Goal: Task Accomplishment & Management: Complete application form

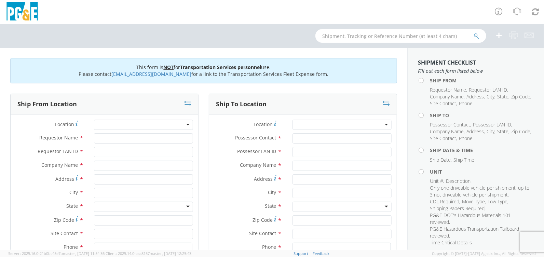
click at [179, 120] on div at bounding box center [143, 125] width 99 height 10
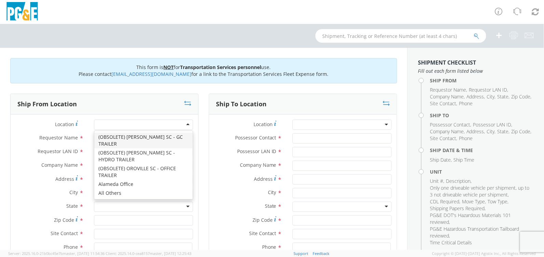
click at [159, 122] on div at bounding box center [143, 125] width 99 height 10
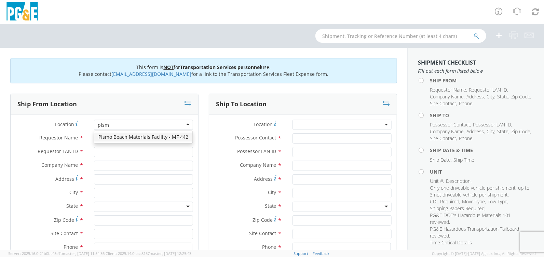
type input "pismo"
type input "PG&E"
type input "[STREET_ADDRESS]"
type input "[GEOGRAPHIC_DATA]"
type input "93449"
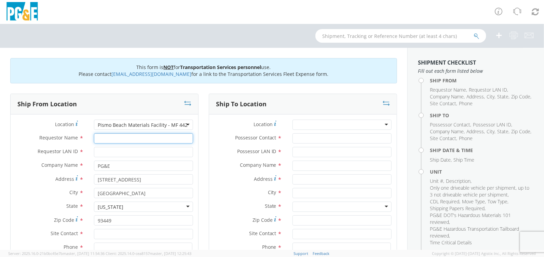
click at [149, 138] on input "Requestor Name *" at bounding box center [143, 138] width 99 height 10
type input "[PERSON_NAME]"
type input "Lati"
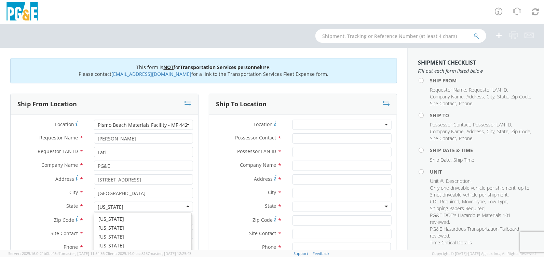
scroll to position [8, 0]
type input "[PERSON_NAME]"
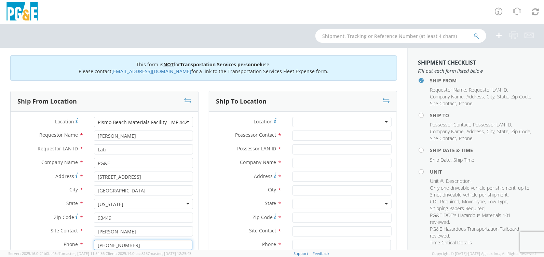
type input "805-459-5043"
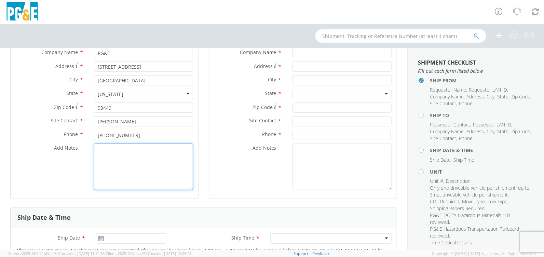
click at [112, 149] on textarea "Add Notes *" at bounding box center [143, 167] width 99 height 47
paste textarea "Lee Tull lati (805)459-5043 Eppler towing and hauling PM 35531394 Line cat B259…"
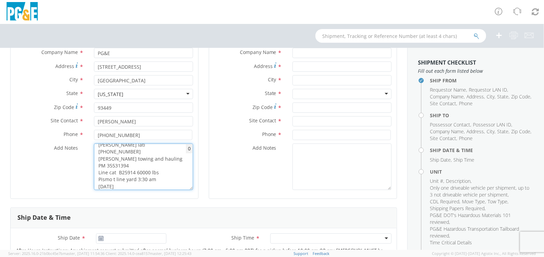
scroll to position [0, 0]
drag, startPoint x: 157, startPoint y: 149, endPoint x: 122, endPoint y: 147, distance: 35.6
click at [122, 147] on textarea "Lee Tull lati (805)459-5043 Eppler towing and hauling PM 35531394 Line cat B259…" at bounding box center [143, 167] width 99 height 47
type textarea "Lee Tull lati (805)459-5043 Eppler towing and hauling PM 35531394 Line cat B259…"
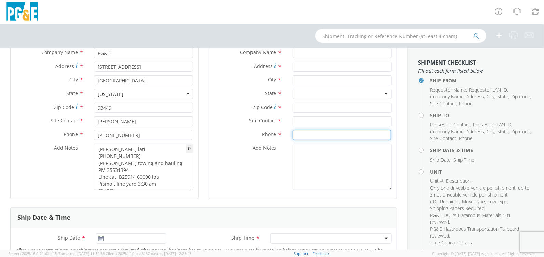
click at [317, 135] on input at bounding box center [342, 135] width 98 height 10
paste input "[PHONE_NUMBER]"
type input "[PHONE_NUMBER]"
click at [316, 122] on input "text" at bounding box center [342, 121] width 99 height 10
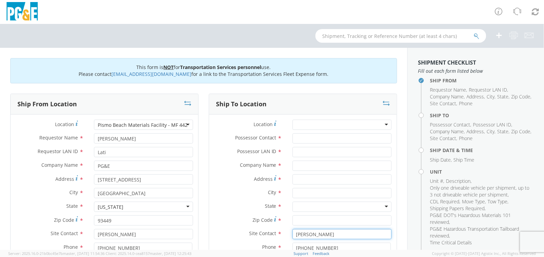
type input "[PERSON_NAME]"
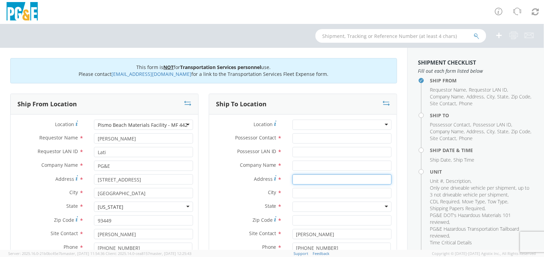
click at [306, 182] on input "Address *" at bounding box center [342, 179] width 99 height 10
paste input "35.0041,-119.5054"
type input "35.0041,-119.5054"
click at [303, 194] on input "text" at bounding box center [342, 193] width 99 height 10
type input "Maricopa"
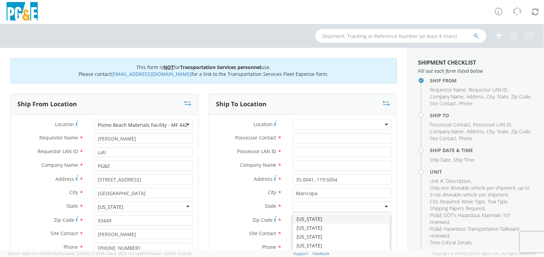
type input "c"
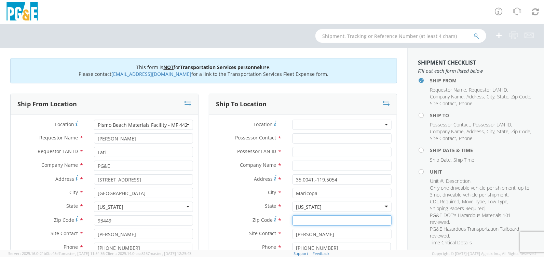
click at [312, 219] on input "Zip Code *" at bounding box center [342, 220] width 99 height 10
type input "93252"
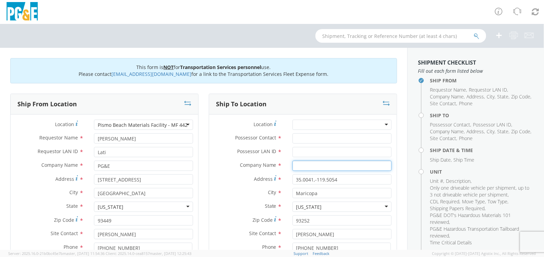
click at [310, 167] on input "text" at bounding box center [342, 166] width 99 height 10
type input "PGE"
click at [308, 148] on input "Possessor LAN ID *" at bounding box center [342, 152] width 99 height 10
type input "LEE TULL"
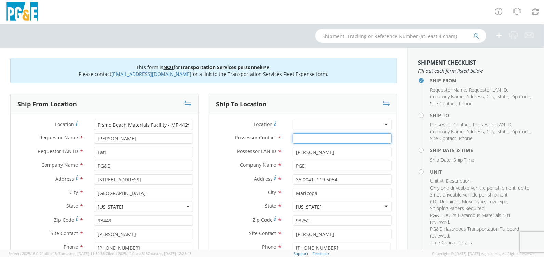
click at [304, 135] on input "Possessor Contact *" at bounding box center [342, 138] width 99 height 10
type input "Jennifer Maxey"
type input "J718"
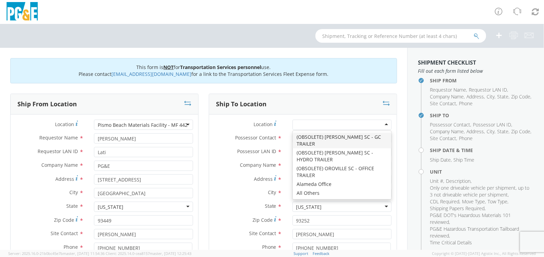
click at [304, 121] on div at bounding box center [342, 125] width 99 height 10
type input "PG&E"
type input "123 Main St"
type input "San Mateo"
type input "94403"
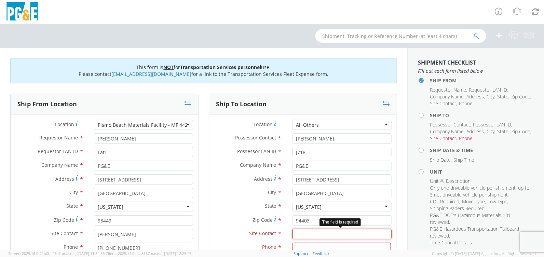
click at [318, 233] on input "text" at bounding box center [342, 234] width 99 height 10
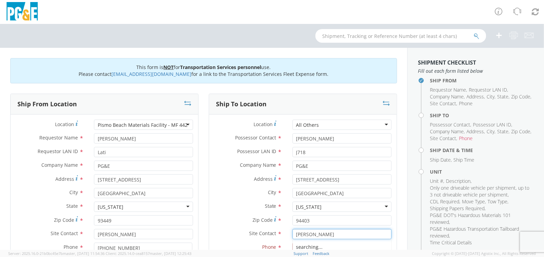
type input "[PERSON_NAME]"
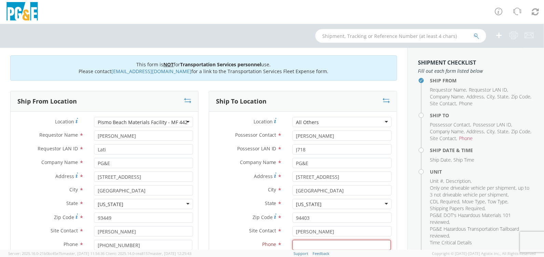
paste input "35.0041,-119.5054"
type input "3"
drag, startPoint x: 331, startPoint y: 176, endPoint x: 215, endPoint y: 179, distance: 115.9
click at [215, 179] on div "Address * 123 Main St" at bounding box center [303, 177] width 188 height 10
paste input "35.0041,-119.5054"
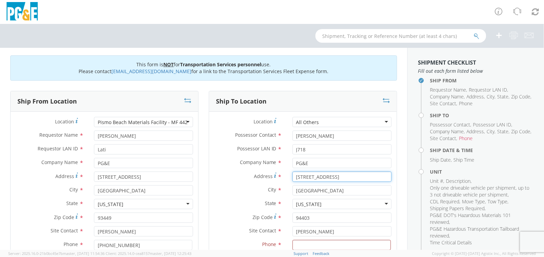
type input "35.0041,-119.5054"
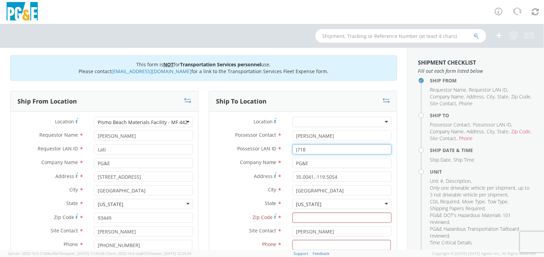
drag, startPoint x: 314, startPoint y: 149, endPoint x: 193, endPoint y: 147, distance: 121.4
click at [193, 147] on div "Ship From Location Location * Pismo Beach Materials Facility - MF 442 Pismo Bea…" at bounding box center [203, 204] width 397 height 227
type input "Lati"
drag, startPoint x: 342, startPoint y: 134, endPoint x: 175, endPoint y: 135, distance: 167.6
click at [175, 135] on div "Ship From Location Location * Pismo Beach Materials Facility - MF 442 Pismo Bea…" at bounding box center [203, 204] width 397 height 227
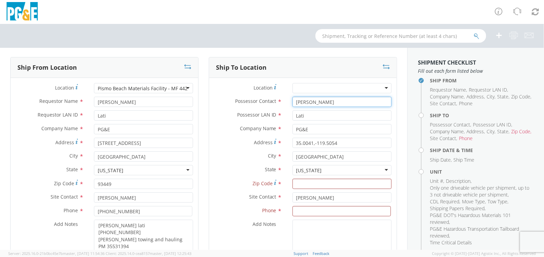
scroll to position [37, 0]
type input "[PERSON_NAME]"
click at [342, 183] on input "Zip Code *" at bounding box center [342, 183] width 99 height 10
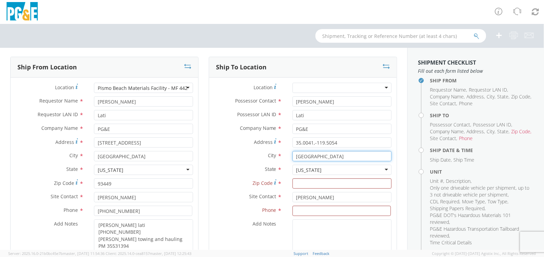
drag, startPoint x: 338, startPoint y: 160, endPoint x: 232, endPoint y: 171, distance: 106.6
click at [232, 171] on div "Location * (OBSOLETE) BURNEY SC - GC TRAILER (OBSOLETE) BURNEY SC - HYDRO TRAIL…" at bounding box center [303, 176] width 188 height 187
type input "Maricopa"
click at [300, 183] on input "Zip Code *" at bounding box center [342, 183] width 99 height 10
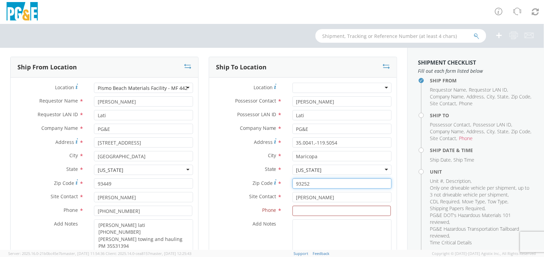
type input "93252"
click at [310, 211] on input at bounding box center [342, 211] width 98 height 10
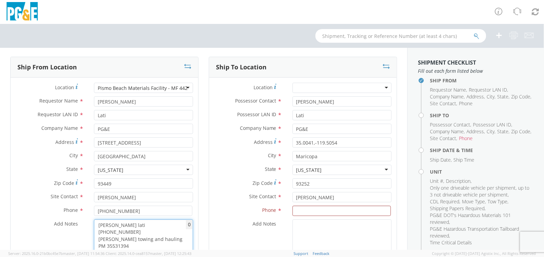
drag, startPoint x: 156, startPoint y: 224, endPoint x: 123, endPoint y: 223, distance: 32.5
click at [123, 223] on textarea "Lee Tull lati (805)459-5043 Eppler towing and hauling PM 35531394 Line cat B259…" at bounding box center [143, 243] width 99 height 47
click at [329, 211] on input at bounding box center [342, 211] width 98 height 10
paste input "[PHONE_NUMBER]"
type input "[PHONE_NUMBER]"
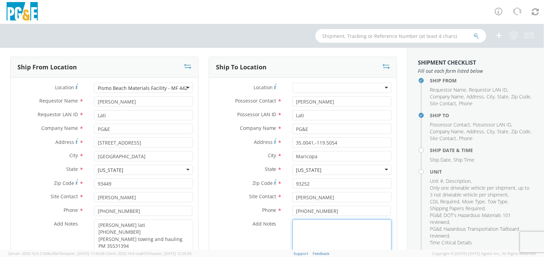
click at [330, 231] on textarea "Add Notes *" at bounding box center [342, 243] width 99 height 47
click at [310, 230] on textarea "Add Notes *" at bounding box center [342, 243] width 99 height 47
paste textarea "To 35.0041,-119.5054 Maricopa Ca 93252 PG&E employee must load and unload equip…"
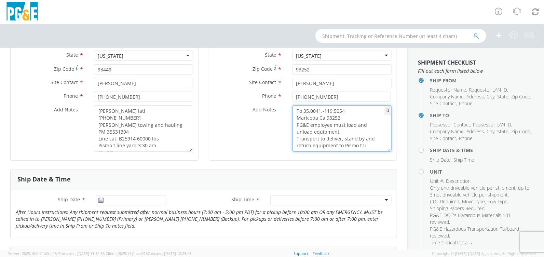
scroll to position [152, 0]
type textarea "To 35.0041,-119.5054 Maricopa Ca 93252 PG&E employee must load and unload equip…"
click at [101, 197] on use at bounding box center [101, 199] width 5 height 5
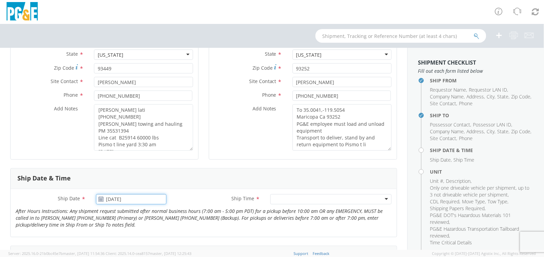
click at [115, 200] on input "[DATE]" at bounding box center [131, 199] width 70 height 10
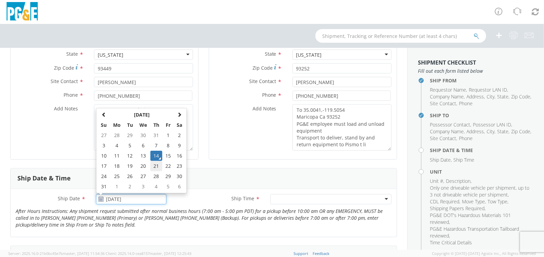
click at [156, 165] on td "21" at bounding box center [156, 166] width 12 height 10
type input "[DATE]"
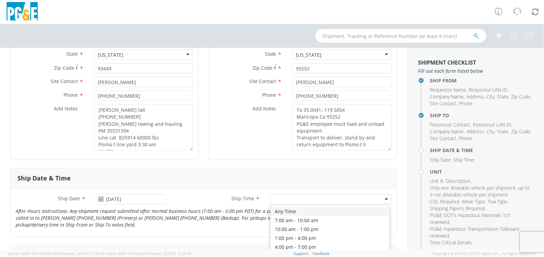
click at [338, 199] on div at bounding box center [330, 199] width 121 height 10
click at [282, 199] on div at bounding box center [330, 199] width 121 height 10
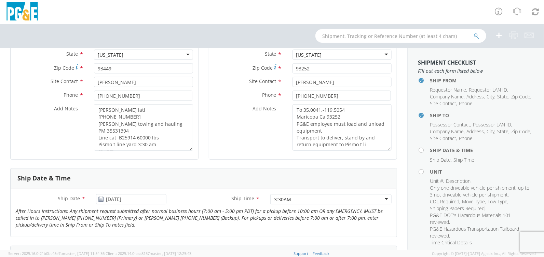
type input "3:30AM"
click at [272, 221] on p "After Hours Instructions: Any shipment request submitted after normal business …" at bounding box center [204, 218] width 386 height 21
click at [286, 197] on div at bounding box center [330, 199] width 121 height 10
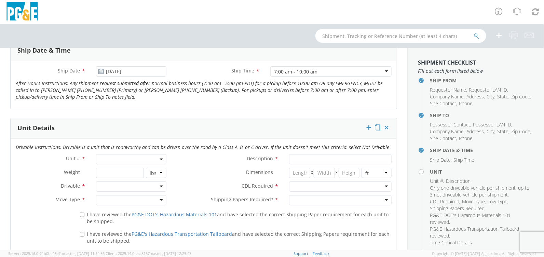
scroll to position [289, 0]
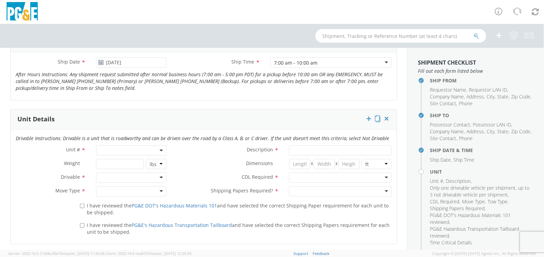
click at [123, 151] on span at bounding box center [131, 150] width 70 height 10
click at [117, 163] on input "search" at bounding box center [131, 162] width 66 height 10
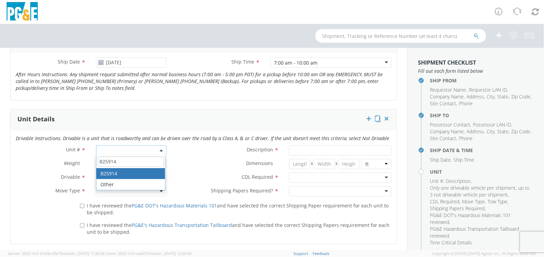
type input "B25914"
type input "CRAWLER; CRANE"
type input "0"
select select "B25914"
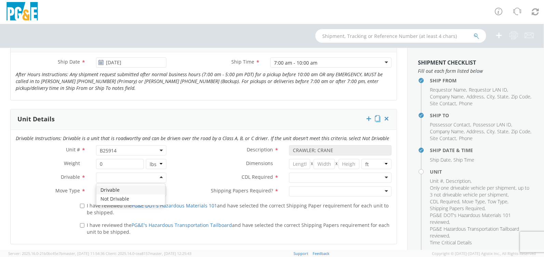
click at [110, 176] on div at bounding box center [131, 178] width 70 height 10
click at [108, 189] on div at bounding box center [131, 191] width 70 height 10
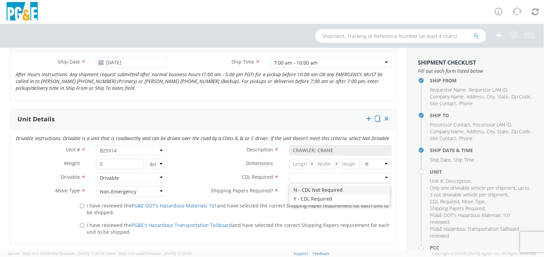
click at [310, 176] on div at bounding box center [340, 178] width 103 height 10
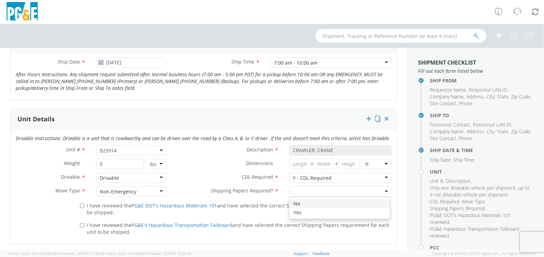
click at [305, 189] on div at bounding box center [340, 191] width 103 height 10
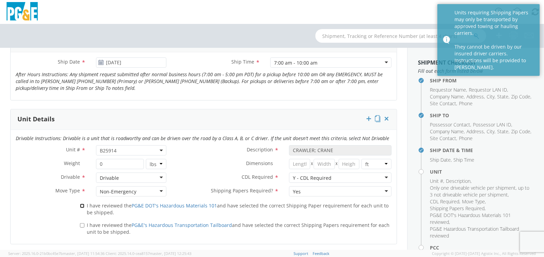
click at [83, 204] on input "I have reviewed the PG&E DOT's Hazardous Materials 101 and have selected the co…" at bounding box center [82, 206] width 4 height 4
checkbox input "true"
click at [81, 224] on input "I have reviewed the PG&E's Hazardous Transportation Tailboard and have selected…" at bounding box center [82, 225] width 4 height 4
checkbox input "true"
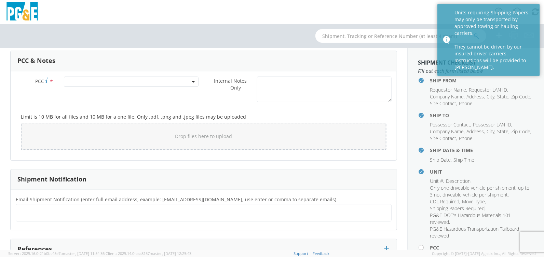
scroll to position [528, 0]
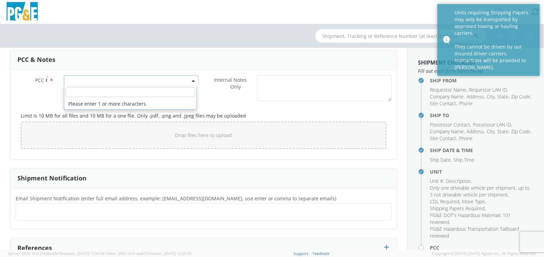
click at [192, 80] on b at bounding box center [193, 81] width 3 height 2
click at [132, 90] on input "number" at bounding box center [130, 92] width 129 height 10
click at [119, 91] on input "number" at bounding box center [130, 92] width 129 height 10
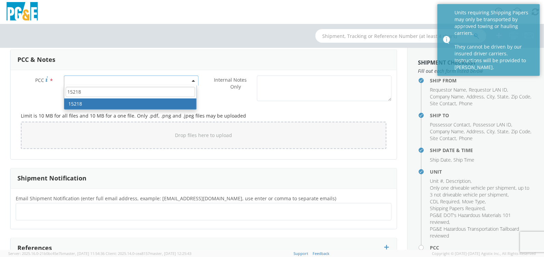
type input "15218"
select select "15218"
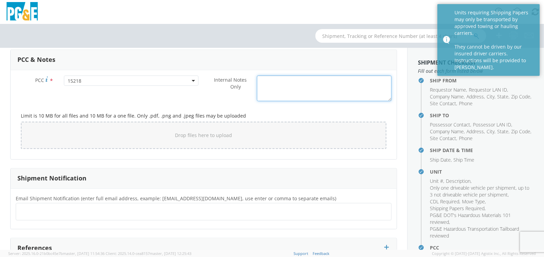
click at [278, 84] on textarea "Internal Notes Only *" at bounding box center [324, 89] width 135 height 26
click at [267, 93] on textarea "Unit B25914 *Assign to Eppler* PM 35531394" at bounding box center [324, 89] width 135 height 26
click at [293, 87] on textarea "Unit B25914 *Assign to Eppler* PM 35531394" at bounding box center [324, 89] width 135 height 26
click at [336, 91] on textarea "Unit B25914 *Assign to Eppler* PM 35531394 08/21/25 @ 3:30am" at bounding box center [324, 89] width 135 height 26
paste textarea "Transport to deliver, stand by and return equipment to Pismo t line yard"
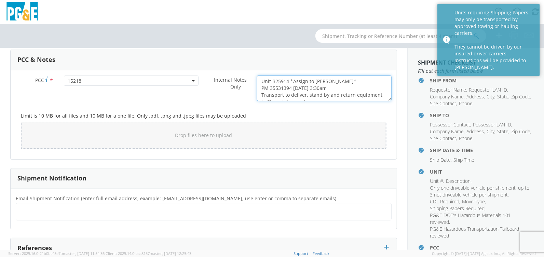
scroll to position [7, 0]
drag, startPoint x: 259, startPoint y: 79, endPoint x: 374, endPoint y: 98, distance: 116.4
click at [374, 98] on textarea "Unit B25914 *Assign to Eppler* PM 35531394 08/21/25 @ 3:30am Transport to deliv…" at bounding box center [324, 89] width 135 height 26
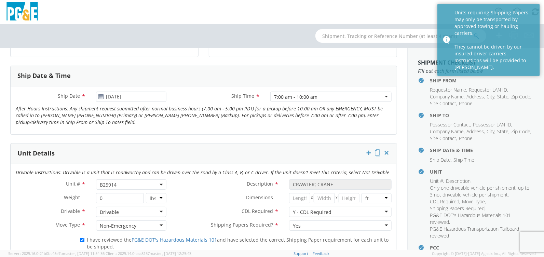
scroll to position [152, 0]
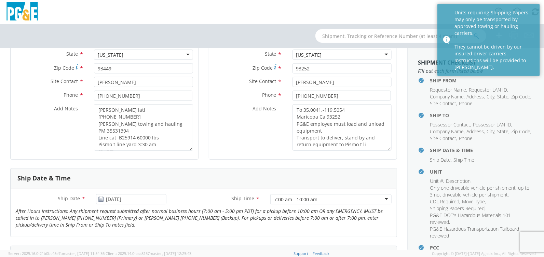
type textarea "Unit B25914 *Assign to Eppler* PM 35531394 08/21/25 @ 3:30am Transport to deliv…"
drag, startPoint x: 294, startPoint y: 124, endPoint x: 374, endPoint y: 146, distance: 82.6
click at [374, 146] on textarea "To 35.0041,-119.5054 Maricopa Ca 93252 PG&E employee must load and unload equip…" at bounding box center [342, 127] width 99 height 47
paste textarea "Unit B25914 *Assign to Eppler* PM 35531394 08/21/25 @ 3:30am Transport to deliv…"
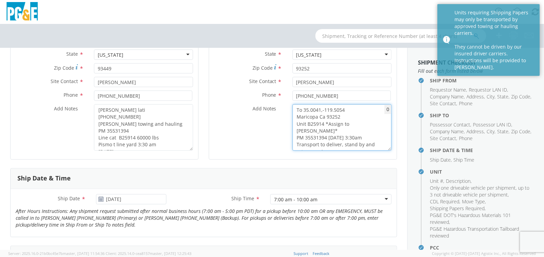
drag, startPoint x: 361, startPoint y: 122, endPoint x: 293, endPoint y: 126, distance: 68.9
click at [293, 126] on textarea "To 35.0041,-119.5054 Maricopa Ca 93252 Unit B25914 *Assign to Eppler* PM 355313…" at bounding box center [342, 127] width 99 height 47
drag, startPoint x: 323, startPoint y: 130, endPoint x: 293, endPoint y: 125, distance: 31.2
click at [293, 125] on textarea "To 35.0041,-119.5054 Maricopa Ca 93252 * PM 35531394 08/21/25 @ 3:30am Transpor…" at bounding box center [342, 127] width 99 height 47
click at [294, 132] on textarea "To 35.0041,-119.5054 Maricopa Ca 93252 08/21/25 @ 3:30am Transport to deliver, …" at bounding box center [342, 127] width 99 height 47
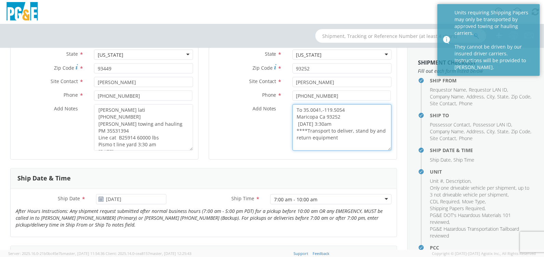
click at [334, 138] on textarea "To 35.0041,-119.5054 Maricopa Ca 93252 08/21/25 @ 3:30am ****Transport to deliv…" at bounding box center [342, 127] width 99 height 47
type textarea "To 35.0041,-119.5054 Maricopa Ca 93252 08/21/25 @ 3:30am ****Transport to deliv…"
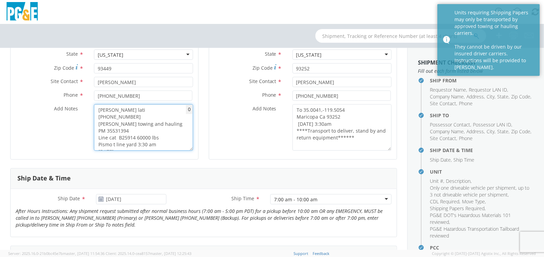
drag, startPoint x: 98, startPoint y: 109, endPoint x: 164, endPoint y: 108, distance: 66.7
click at [164, 108] on textarea "Lee Tull lati (805)459-5043 Eppler towing and hauling PM 35531394 Line cat B259…" at bounding box center [143, 127] width 99 height 47
drag, startPoint x: 97, startPoint y: 125, endPoint x: 157, endPoint y: 128, distance: 60.3
click at [157, 128] on textarea "Eppler towing and hauling PM 35531394 Line cat B25914 60000 lbs Pismo t line ya…" at bounding box center [143, 127] width 99 height 47
click at [96, 130] on textarea "Eppler towing and hauling Pismo t line yard 3:30 am August 21 2025 800 Price Ca…" at bounding box center [143, 127] width 99 height 47
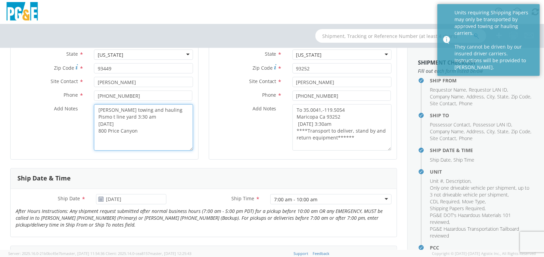
click at [96, 137] on textarea "Eppler towing and hauling Pismo t line yard 3:30 am August 21 2025 800 Price Ca…" at bounding box center [143, 127] width 99 height 47
click at [156, 140] on textarea "Eppler towing and hauling Pismo t line yard 3:30 am August 21 2025 From 800 Pri…" at bounding box center [143, 127] width 99 height 47
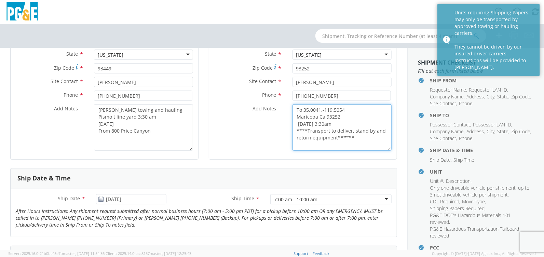
drag, startPoint x: 292, startPoint y: 110, endPoint x: 346, endPoint y: 112, distance: 53.7
click at [346, 112] on textarea "To 35.0041,-119.5054 Maricopa Ca 93252 08/21/25 @ 3:30am ****Transport to deliv…" at bounding box center [342, 127] width 99 height 47
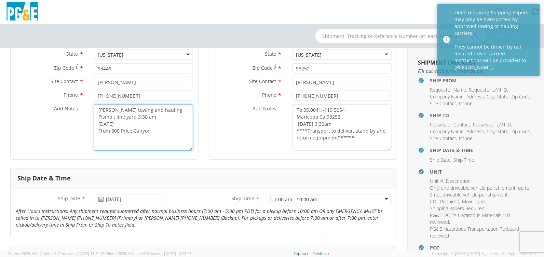
click at [161, 140] on textarea "Eppler towing and hauling Pismo t line yard 3:30 am August 21 2025 From 800 Pri…" at bounding box center [143, 127] width 99 height 47
paste textarea "To 35.0041,-119.5054"
click at [98, 116] on textarea "Eppler towing and hauling Pismo t line yard 3:30 am August 21 2025 From 800 Pri…" at bounding box center [143, 127] width 99 height 47
click at [183, 138] on textarea "*Eppler towing and hauling Pismo t line yard 3:30 am August 21 2025 From 800 Pr…" at bounding box center [143, 127] width 99 height 47
click at [138, 136] on textarea "*Eppler towing and hauling Pismo t line yard 3:30 am August 21 2025 From 800 Pr…" at bounding box center [143, 127] width 99 height 47
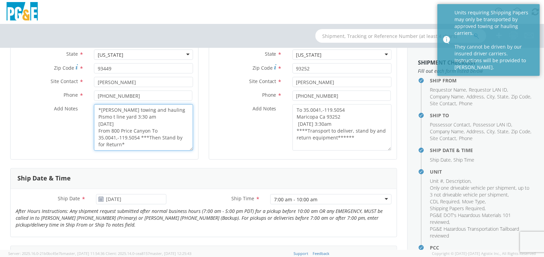
click at [158, 109] on textarea "*Eppler towing and hauling Pismo t line yard 3:30 am August 21 2025 From 800 Pr…" at bounding box center [143, 127] width 99 height 47
click at [115, 116] on textarea "*Eppler towing and hauling* Pismo t line yard 3:30 am August 21 2025 From 800 P…" at bounding box center [143, 127] width 99 height 47
click at [134, 123] on textarea "*Eppler towing and hauling* Pismo t-line yard 3:30 am August 21 2025 From 800 P…" at bounding box center [143, 127] width 99 height 47
click at [135, 117] on textarea "*Eppler towing and hauling* Pismo t-line yard 3:30 am August 21 2025 From 800 P…" at bounding box center [143, 127] width 99 height 47
drag, startPoint x: 127, startPoint y: 122, endPoint x: 94, endPoint y: 121, distance: 33.2
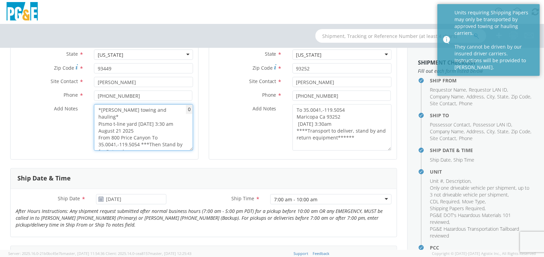
click at [94, 121] on textarea "*Eppler towing and hauling* Pismo t-line yard 08/21/25 3:30 am August 21 2025 F…" at bounding box center [143, 127] width 99 height 47
click at [139, 130] on textarea "*Eppler towing and hauling* Pismo t-line yard 08/21/25 3:30 am From 800 Price C…" at bounding box center [143, 127] width 99 height 47
click at [141, 135] on textarea "*Eppler towing and hauling* Pismo t-line yard 08/21/25 3:30 am From 800 Price C…" at bounding box center [143, 127] width 99 height 47
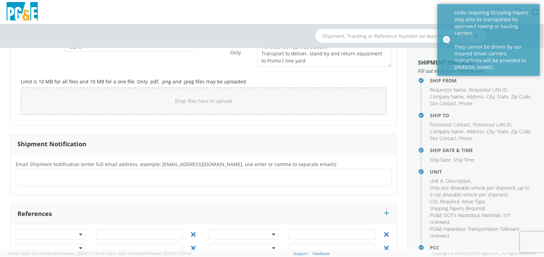
scroll to position [582, 0]
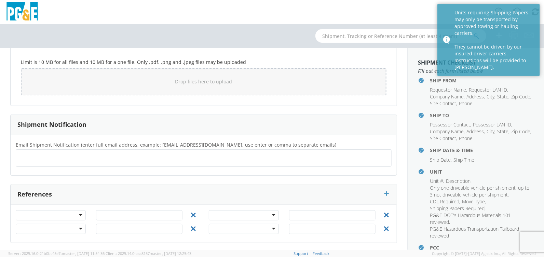
type textarea "*Eppler towing and hauling* Pismo t-line yard 08/21/25 3:30 am From 800 Price C…"
click at [69, 155] on ul at bounding box center [204, 158] width 370 height 11
type input "[EMAIL_ADDRESS][DOMAIN_NAME]"
click at [85, 154] on ul "[EMAIL_ADDRESS][DOMAIN_NAME] ×" at bounding box center [204, 159] width 370 height 12
type input "rach@pge.com"
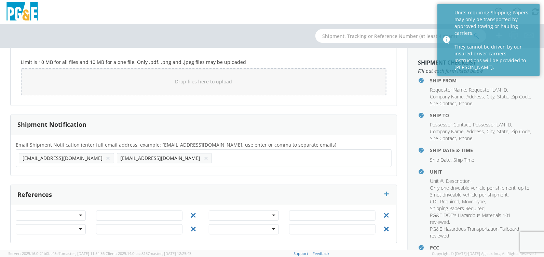
click at [215, 156] on input "text" at bounding box center [218, 158] width 7 height 10
type input "rjru@pge.com"
click at [176, 159] on ul "ajcl@pge.com × rach@pge.com × rjru@pge.com ×" at bounding box center [204, 159] width 370 height 12
type input "[EMAIL_ADDRESS][DOMAIN_NAME]"
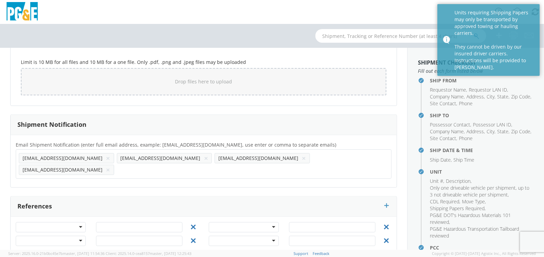
click at [124, 165] on input "text" at bounding box center [120, 170] width 7 height 10
paste input "[PERSON_NAME][EMAIL_ADDRESS][DOMAIN_NAME]"
type input "[PERSON_NAME][EMAIL_ADDRESS][DOMAIN_NAME]"
click at [76, 222] on div at bounding box center [51, 227] width 70 height 10
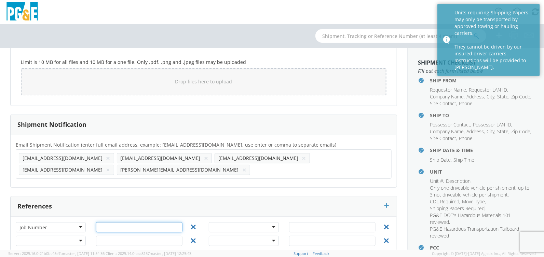
click at [119, 222] on input "text" at bounding box center [139, 227] width 87 height 10
click at [120, 222] on input "text" at bounding box center [139, 227] width 87 height 10
type input "35531394"
click at [237, 236] on div at bounding box center [244, 241] width 70 height 10
click at [147, 247] on div "This form is NOT for Transportation Services personnel use. Please contact pgef…" at bounding box center [204, 149] width 408 height 202
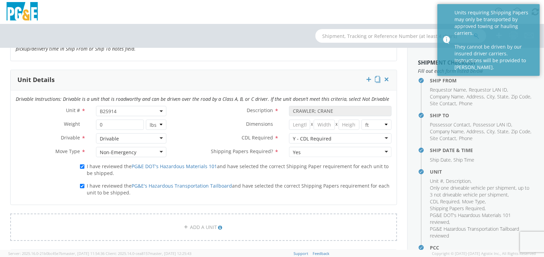
scroll to position [308, 0]
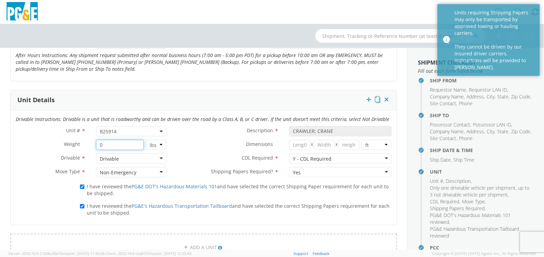
drag, startPoint x: 124, startPoint y: 143, endPoint x: 71, endPoint y: 153, distance: 53.6
click at [71, 153] on div "Unit # * B25914 B25914 Description * CRAWLER; CRANE Weight * 0 lbs kgs Dimensio…" at bounding box center [204, 153] width 386 height 55
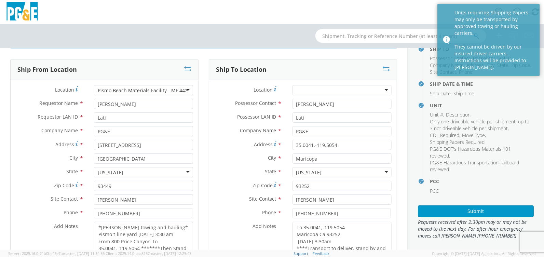
scroll to position [69, 0]
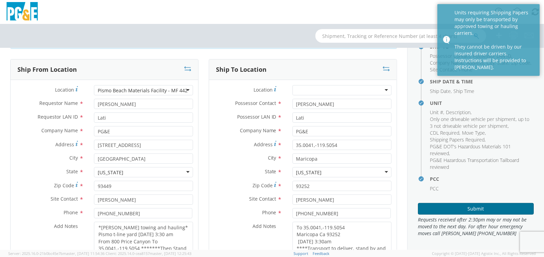
type input "600000"
click at [474, 208] on button "Submit" at bounding box center [476, 209] width 116 height 12
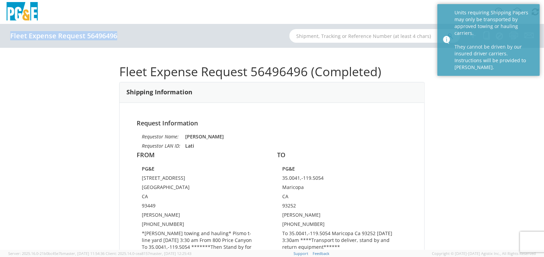
drag, startPoint x: 119, startPoint y: 36, endPoint x: 115, endPoint y: 36, distance: 3.8
click at [115, 36] on div "Fleet Expense Request 56496496" at bounding box center [67, 36] width 114 height 8
copy h4 "Fleet Expense Request 56496496"
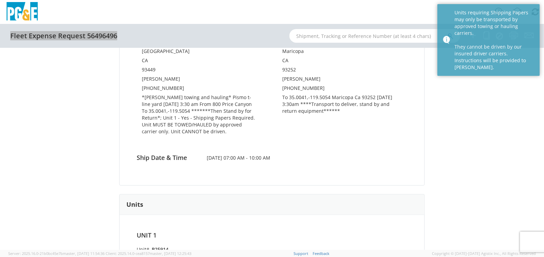
scroll to position [136, 0]
click at [512, 109] on div "Fleet Expense Request 56496496 (Completed) Shipping Information Request Informa…" at bounding box center [272, 149] width 544 height 202
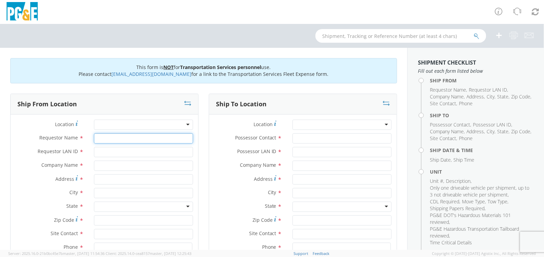
click at [124, 139] on input "Requestor Name *" at bounding box center [143, 138] width 99 height 10
type input "[PERSON_NAME]"
type input "LATI"
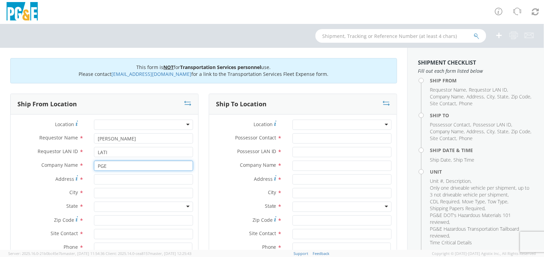
type input "PGE"
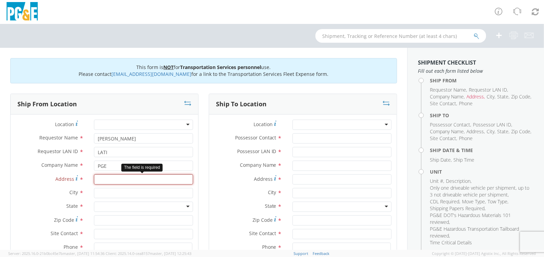
click at [128, 183] on input "Address *" at bounding box center [143, 179] width 99 height 10
paste input "35.0041,-119.5054"
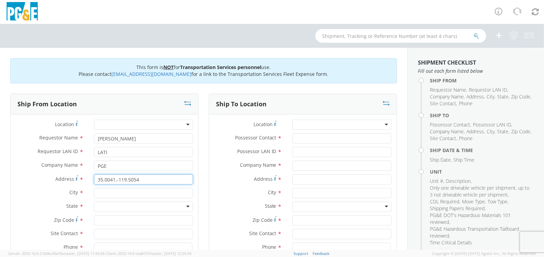
type input "35.0041,-119.5054"
click at [122, 194] on input "text" at bounding box center [143, 193] width 99 height 10
type input "Maricopa"
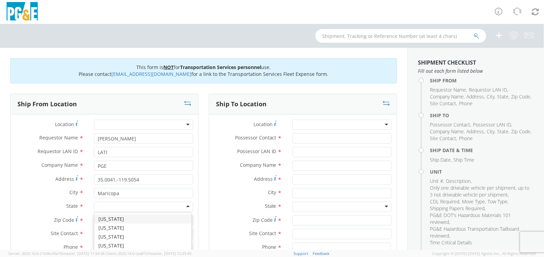
click at [116, 206] on div at bounding box center [143, 207] width 99 height 10
type input "c"
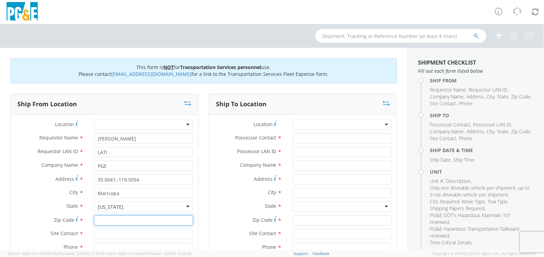
click at [110, 221] on input "Zip Code *" at bounding box center [143, 220] width 99 height 10
type input "93252"
click at [109, 233] on input "text" at bounding box center [143, 234] width 99 height 10
type input "[PERSON_NAME]"
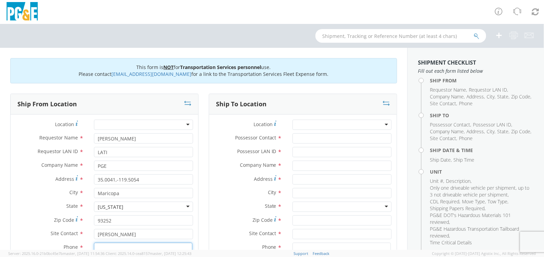
scroll to position [3, 0]
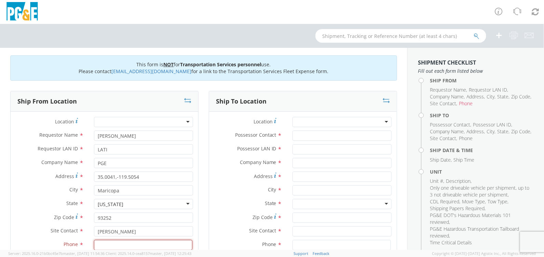
click at [102, 244] on input at bounding box center [143, 245] width 98 height 10
paste input "[PHONE_NUMBER]"
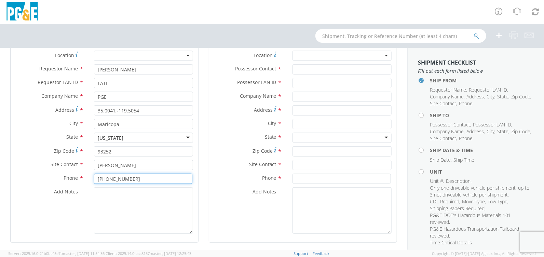
scroll to position [71, 0]
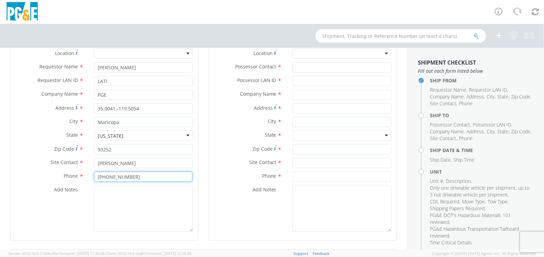
type input "[PHONE_NUMBER]"
click at [141, 196] on textarea "Add Notes *" at bounding box center [143, 208] width 99 height 47
click at [104, 197] on textarea "Add Notes *" at bounding box center [143, 208] width 99 height 47
click at [133, 194] on textarea "Add Notes *" at bounding box center [143, 208] width 99 height 47
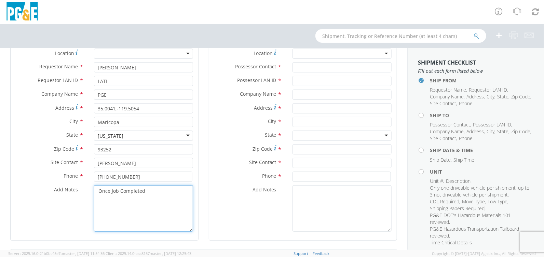
click at [96, 191] on textarea "Once Job Completed" at bounding box center [143, 208] width 99 height 47
click at [175, 190] on textarea "Stand By* Once Job Completed" at bounding box center [143, 208] width 99 height 47
paste textarea "stand by and return equipment"
drag, startPoint x: 166, startPoint y: 207, endPoint x: 97, endPoint y: 208, distance: 68.4
click at [97, 208] on textarea "Stand By* Once Job Completed Transport from Jobsite stand by and return equipme…" at bounding box center [143, 208] width 99 height 47
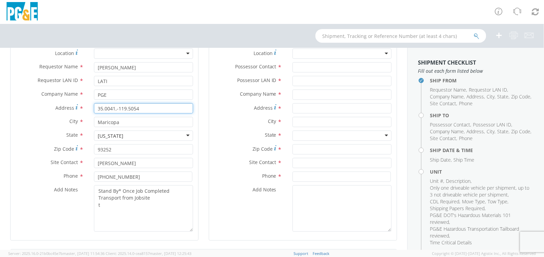
drag, startPoint x: 144, startPoint y: 110, endPoint x: 86, endPoint y: 109, distance: 57.8
click at [86, 109] on div "Address * 35.0041,-119.5054" at bounding box center [105, 108] width 188 height 10
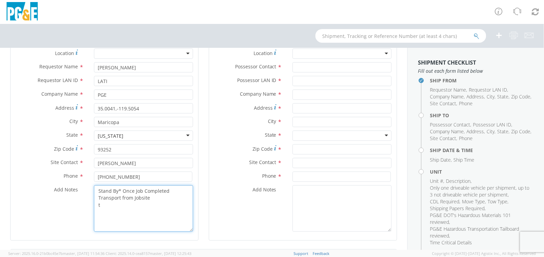
click at [110, 205] on textarea "Stand By* Once Job Completed Transport from Jobsite t" at bounding box center [143, 208] width 99 height 47
paste textarea "35.0041,-119.5054"
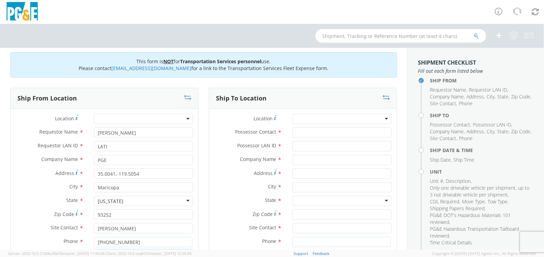
scroll to position [3, 0]
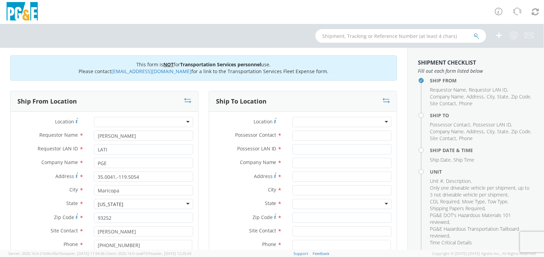
type textarea "Stand By* Once Job Completed Transport from Jobsite 35.0041,-119.5054 back to Y…"
click at [337, 120] on div at bounding box center [342, 122] width 99 height 10
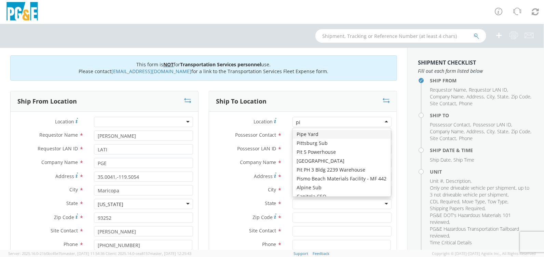
type input "pis"
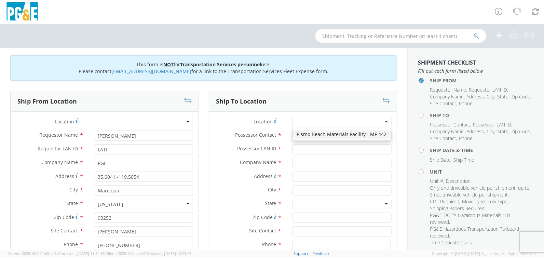
type input "PG&E"
type input "[STREET_ADDRESS]"
type input "[GEOGRAPHIC_DATA]"
type input "93449"
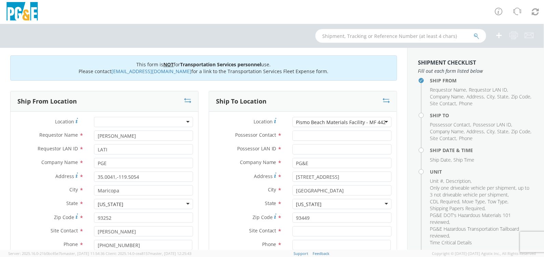
scroll to position [0, 0]
click at [329, 136] on input "Possessor Contact *" at bounding box center [342, 136] width 99 height 10
type input "[PERSON_NAME]"
type input "LATI"
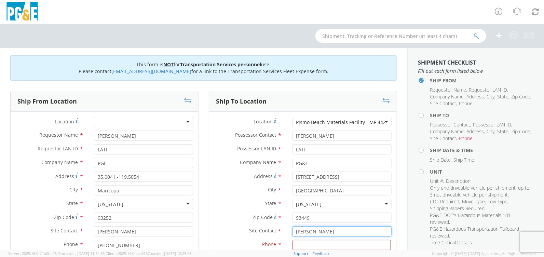
click at [327, 227] on input "[PERSON_NAME]" at bounding box center [342, 231] width 99 height 10
type input "[PERSON_NAME]"
click at [322, 245] on input at bounding box center [342, 245] width 98 height 10
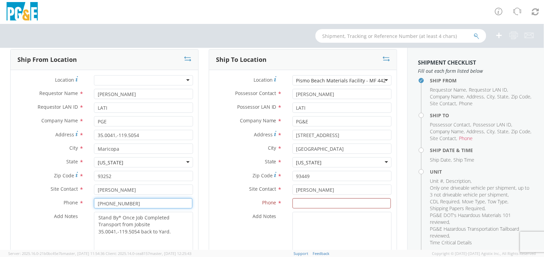
scroll to position [117, 0]
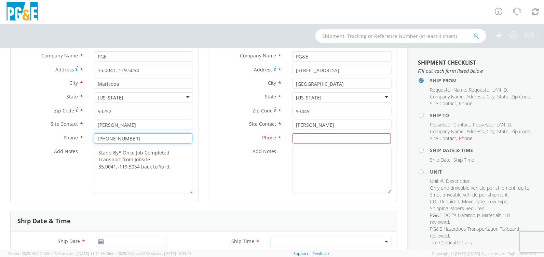
drag, startPoint x: 133, startPoint y: 246, endPoint x: 63, endPoint y: 251, distance: 70.9
click at [63, 250] on app-root "You are using an outdated browser. Please upgrade to Microsoft Edge , Google Ch…" at bounding box center [272, 137] width 544 height 226
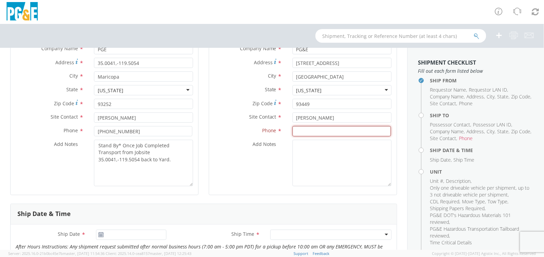
click at [347, 130] on input at bounding box center [342, 131] width 98 height 10
paste input "[PHONE_NUMBER]"
type input "[PHONE_NUMBER]"
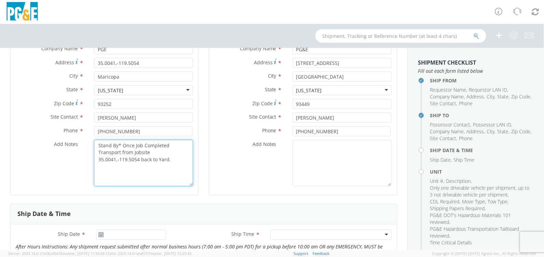
drag, startPoint x: 122, startPoint y: 145, endPoint x: 178, endPoint y: 160, distance: 58.2
click at [178, 160] on textarea "Stand By* Once Job Completed Transport from Jobsite 35.0041,-119.5054 back to Y…" at bounding box center [143, 163] width 99 height 47
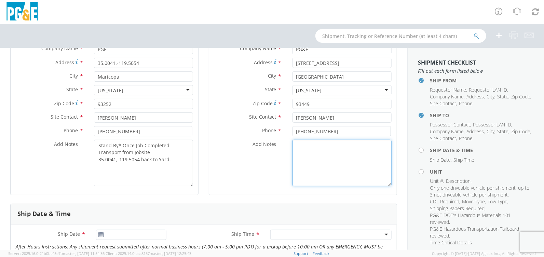
click at [335, 143] on textarea "Add Notes *" at bounding box center [342, 163] width 99 height 47
paste textarea "Once Job Completed Transport from Jobsite 35.0041,-119.5054 back to Yard."
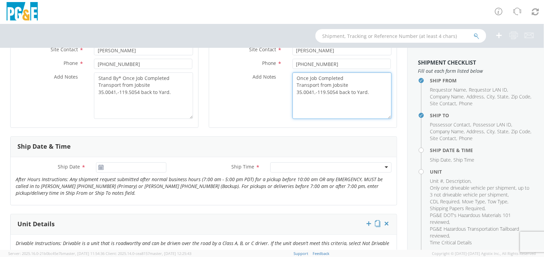
scroll to position [185, 0]
type textarea "Once Job Completed Transport from Jobsite 35.0041,-119.5054 back to Yard."
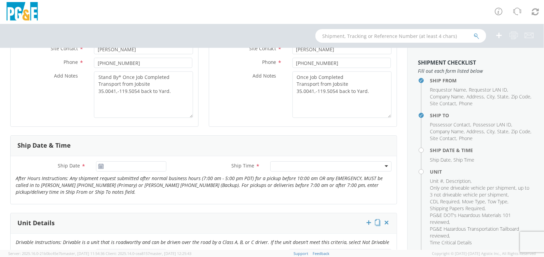
click at [100, 166] on icon at bounding box center [101, 166] width 6 height 5
click at [115, 165] on input "[DATE]" at bounding box center [131, 166] width 70 height 10
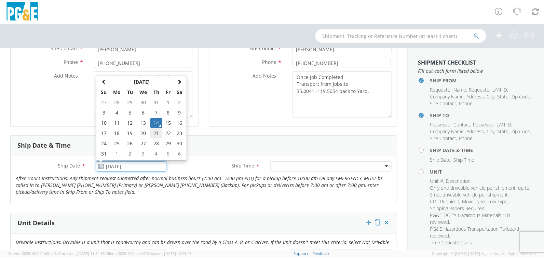
click at [159, 133] on td "21" at bounding box center [156, 133] width 12 height 10
type input "[DATE]"
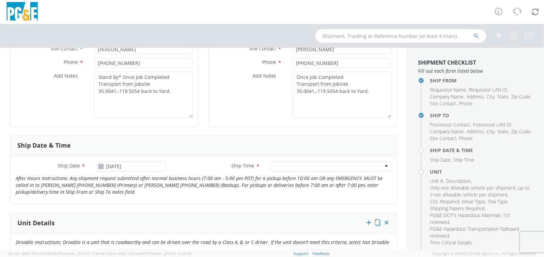
click at [291, 165] on div at bounding box center [330, 166] width 121 height 10
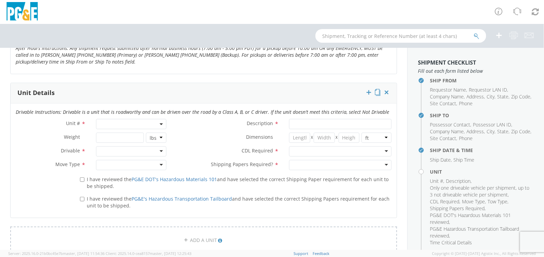
scroll to position [322, 0]
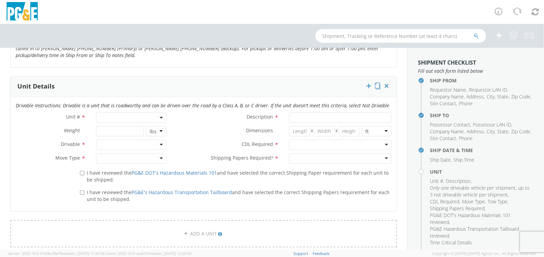
click at [120, 115] on span at bounding box center [131, 118] width 70 height 10
click at [115, 127] on input "search" at bounding box center [131, 129] width 66 height 10
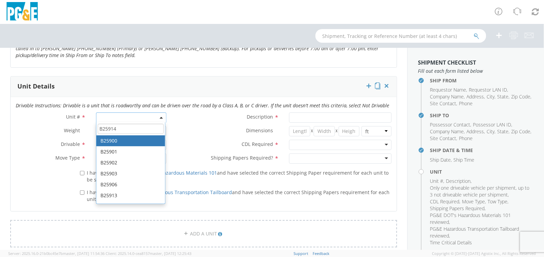
click at [125, 129] on input "B25914" at bounding box center [131, 129] width 66 height 10
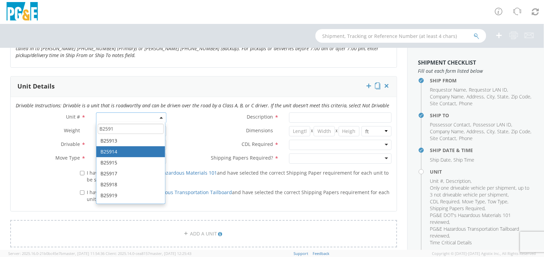
type input "B2591"
type input "CRAWLER; CRANE"
type input "0"
select select "B25914"
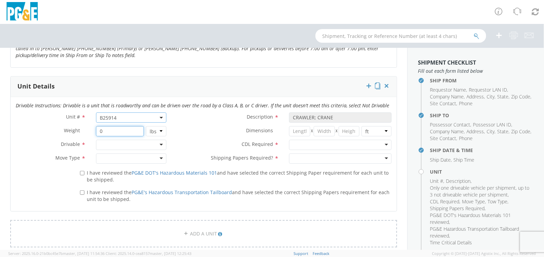
click at [117, 131] on input "0" at bounding box center [120, 131] width 48 height 10
type input "60000"
click at [352, 146] on div at bounding box center [340, 145] width 103 height 10
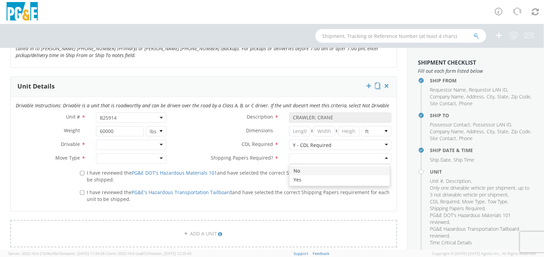
click at [335, 158] on div at bounding box center [340, 159] width 103 height 10
click at [143, 145] on div at bounding box center [131, 145] width 70 height 10
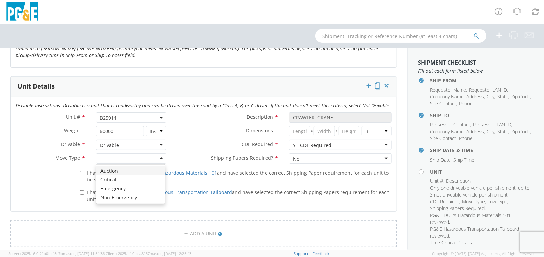
click at [131, 156] on div at bounding box center [131, 159] width 70 height 10
drag, startPoint x: 134, startPoint y: 189, endPoint x: 119, endPoint y: 187, distance: 14.6
click at [82, 171] on input "I have reviewed the PG&E DOT's Hazardous Materials 101 and have selected the co…" at bounding box center [82, 173] width 4 height 4
checkbox input "true"
click at [81, 193] on input "I have reviewed the PG&E's Hazardous Transportation Tailboard and have selected…" at bounding box center [82, 192] width 4 height 4
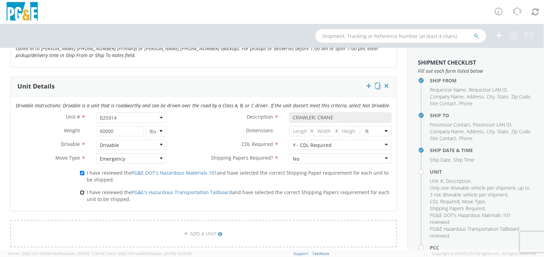
checkbox input "true"
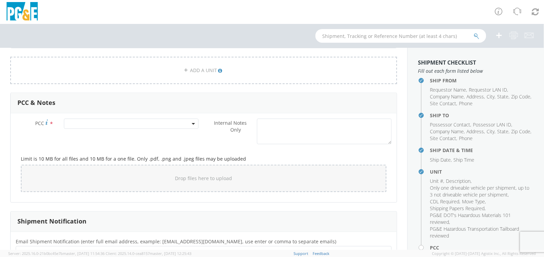
scroll to position [493, 0]
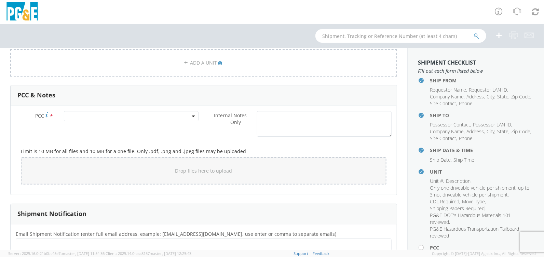
click at [144, 113] on span at bounding box center [131, 116] width 135 height 10
click at [135, 127] on input "number" at bounding box center [130, 127] width 129 height 10
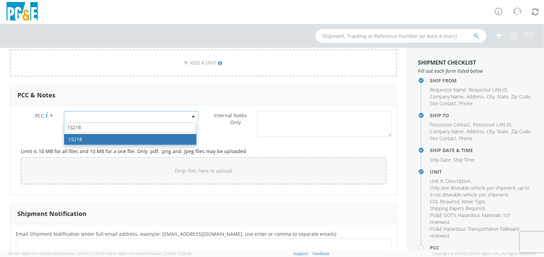
type input "15218"
select select "15218"
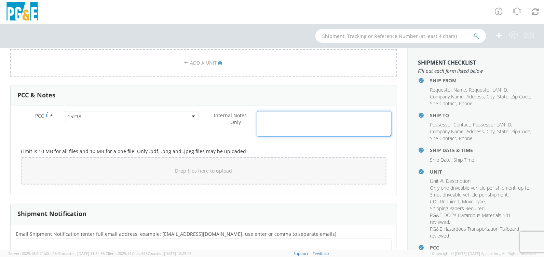
click at [289, 121] on textarea "Internal Notes Only *" at bounding box center [324, 124] width 135 height 26
click at [266, 117] on textarea "Internal Notes Only *" at bounding box center [324, 124] width 135 height 26
paste textarea "Line cat B25914"
click at [309, 115] on textarea "Line cat B25914" at bounding box center [324, 124] width 135 height 26
paste textarea "[PERSON_NAME] towing and hauling"
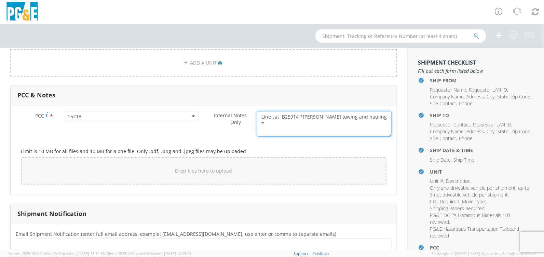
click at [372, 118] on textarea "Line cat B25914 *[PERSON_NAME] towing and hauling *" at bounding box center [324, 124] width 135 height 26
paste textarea "Transport to deliver, stand by and return equipment to Pismo t line yard After …"
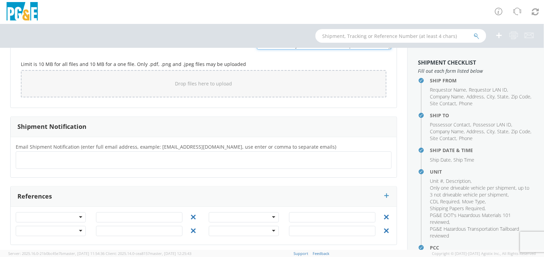
scroll to position [582, 0]
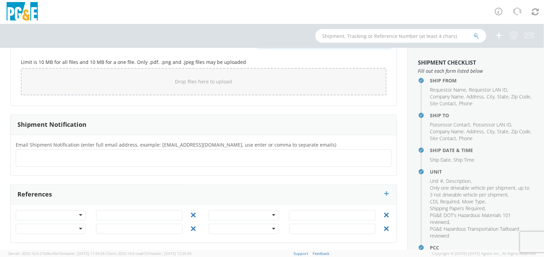
type textarea "Line cat B25914 *[PERSON_NAME] towing and hauling * Transport to deliver, stand…"
click at [37, 157] on ul at bounding box center [204, 158] width 370 height 11
click at [101, 158] on ul at bounding box center [204, 158] width 370 height 11
paste input "[PERSON_NAME], [PERSON_NAME] <[EMAIL_ADDRESS][DOMAIN_NAME]>; [PERSON_NAME] <[EM…"
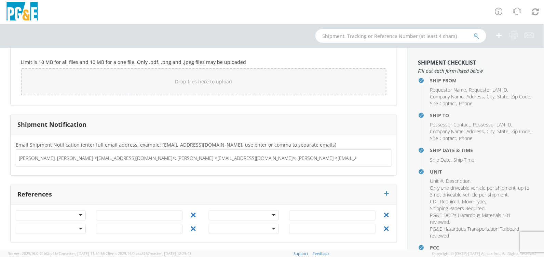
drag, startPoint x: 353, startPoint y: 156, endPoint x: -49, endPoint y: 163, distance: 401.5
click at [0, 163] on html "annexa Batch Shipping Guide Created with Sketch. calendar Created with Sketch." at bounding box center [272, 128] width 544 height 257
type input "[EMAIL_ADDRESS][DOMAIN_NAME]"
click at [94, 157] on ul "[EMAIL_ADDRESS][DOMAIN_NAME] ×" at bounding box center [204, 159] width 370 height 12
type input "[EMAIL_ADDRESS][DOMAIN_NAME]"
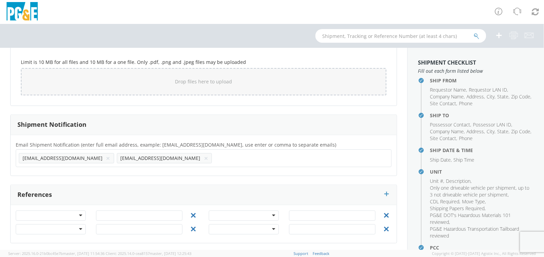
click at [146, 158] on ul "[EMAIL_ADDRESS][DOMAIN_NAME] × [EMAIL_ADDRESS][DOMAIN_NAME] ×" at bounding box center [204, 159] width 370 height 12
type input "[EMAIL_ADDRESS][DOMAIN_NAME]"
click at [200, 157] on ul "[EMAIL_ADDRESS][DOMAIN_NAME] × [EMAIL_ADDRESS][DOMAIN_NAME] × [EMAIL_ADDRESS][D…" at bounding box center [204, 159] width 370 height 12
type input "[EMAIL_ADDRESS][DOMAIN_NAME]"
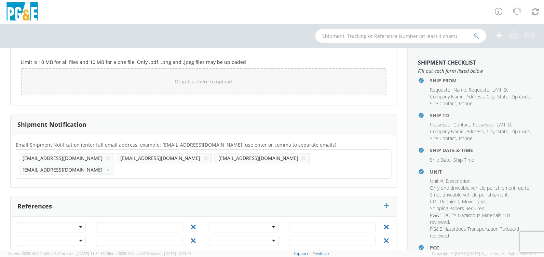
click at [281, 154] on ul "[EMAIL_ADDRESS][DOMAIN_NAME] × [EMAIL_ADDRESS][DOMAIN_NAME] × [EMAIL_ADDRESS][D…" at bounding box center [204, 164] width 370 height 23
paste input "[PERSON_NAME] <[PERSON_NAME][EMAIL_ADDRESS][DOMAIN_NAME]>"
type input "[PERSON_NAME] <[PERSON_NAME][EMAIL_ADDRESS][DOMAIN_NAME]>"
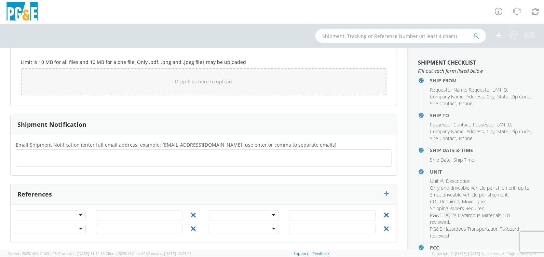
click at [281, 154] on ul at bounding box center [204, 158] width 370 height 11
drag, startPoint x: 97, startPoint y: 157, endPoint x: 73, endPoint y: 162, distance: 24.4
click at [73, 162] on ul at bounding box center [204, 158] width 370 height 11
click at [77, 153] on ul at bounding box center [204, 158] width 370 height 11
click at [59, 155] on ul at bounding box center [204, 158] width 370 height 11
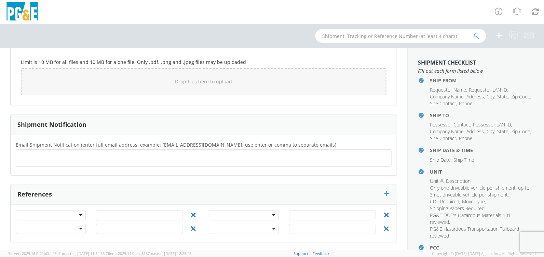
paste input "[PERSON_NAME] <[PERSON_NAME][EMAIL_ADDRESS][DOMAIN_NAME]>"
type input "[PERSON_NAME] <[PERSON_NAME][EMAIL_ADDRESS][DOMAIN_NAME]>"
click at [143, 158] on ul at bounding box center [204, 158] width 370 height 11
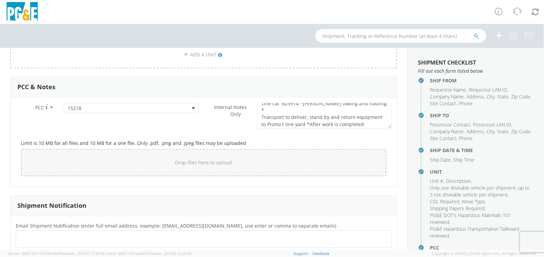
scroll to position [548, 0]
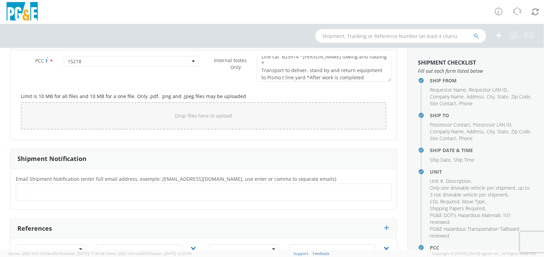
click at [81, 189] on ul at bounding box center [204, 192] width 370 height 11
click at [37, 193] on ul at bounding box center [204, 192] width 370 height 11
type input "[PERSON_NAME][EMAIL_ADDRESS][DOMAIN_NAME]"
type input "[EMAIL_ADDRESS][DOMAIN_NAME]"
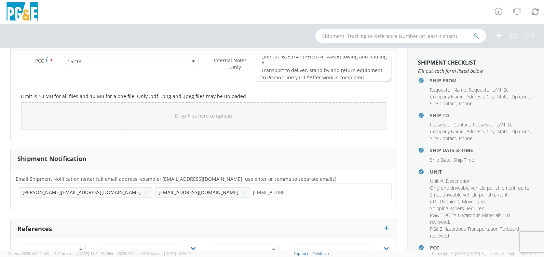
type input "[EMAIL_ADDRESS][DOMAIN_NAME]"
click at [199, 194] on ul "[PERSON_NAME][EMAIL_ADDRESS][DOMAIN_NAME] × [EMAIL_ADDRESS][DOMAIN_NAME] × [EMA…" at bounding box center [204, 193] width 370 height 12
type input "[EMAIL_ADDRESS][DOMAIN_NAME]"
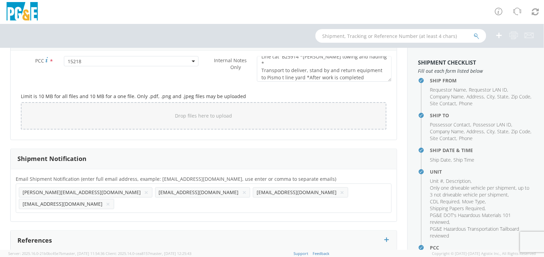
click at [246, 190] on ul "[PERSON_NAME][EMAIL_ADDRESS][DOMAIN_NAME] × [EMAIL_ADDRESS][DOMAIN_NAME] × [EMA…" at bounding box center [204, 198] width 370 height 23
type input "[EMAIL_ADDRESS][DOMAIN_NAME]"
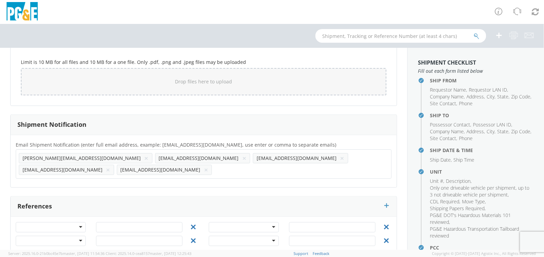
click at [78, 222] on div at bounding box center [51, 227] width 70 height 10
click at [148, 222] on input "text" at bounding box center [139, 227] width 87 height 10
click at [139, 222] on input "35" at bounding box center [139, 227] width 87 height 10
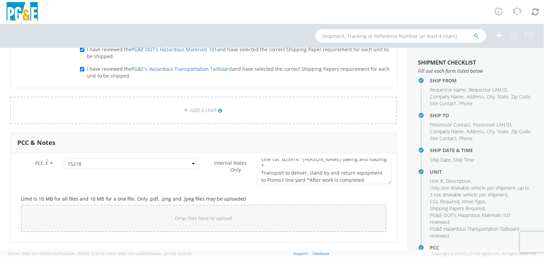
scroll to position [343, 0]
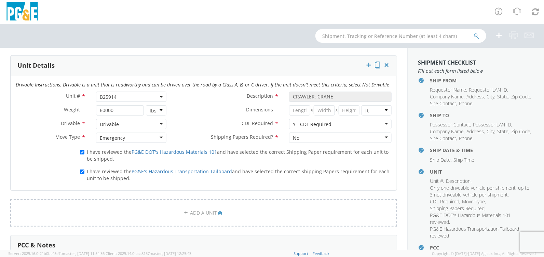
type input "35531394"
click at [159, 138] on div "Emergency" at bounding box center [131, 138] width 70 height 10
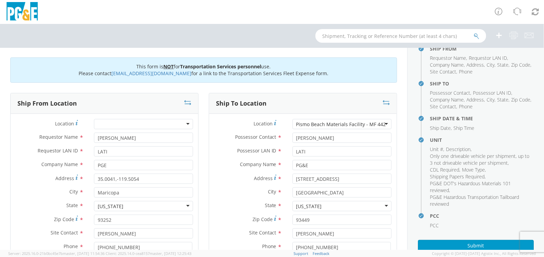
scroll to position [69, 0]
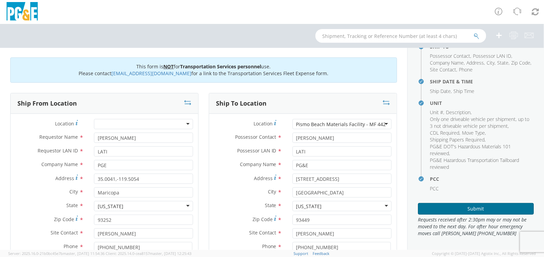
click at [474, 206] on button "Submit" at bounding box center [476, 209] width 116 height 12
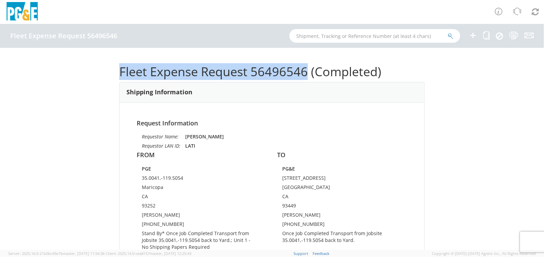
drag, startPoint x: 306, startPoint y: 72, endPoint x: 113, endPoint y: 74, distance: 193.2
click at [113, 74] on div "Fleet Expense Request 56496546 (Completed) Shipping Information Request Informa…" at bounding box center [272, 149] width 544 height 202
copy h1 "Fleet Expense Request 56496546"
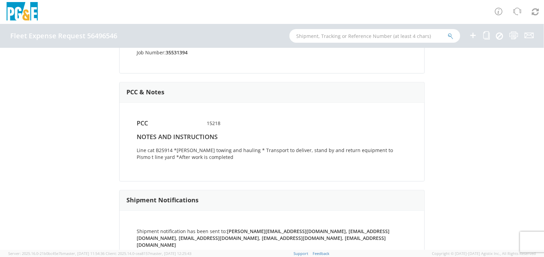
scroll to position [463, 0]
